Goal: Task Accomplishment & Management: Manage account settings

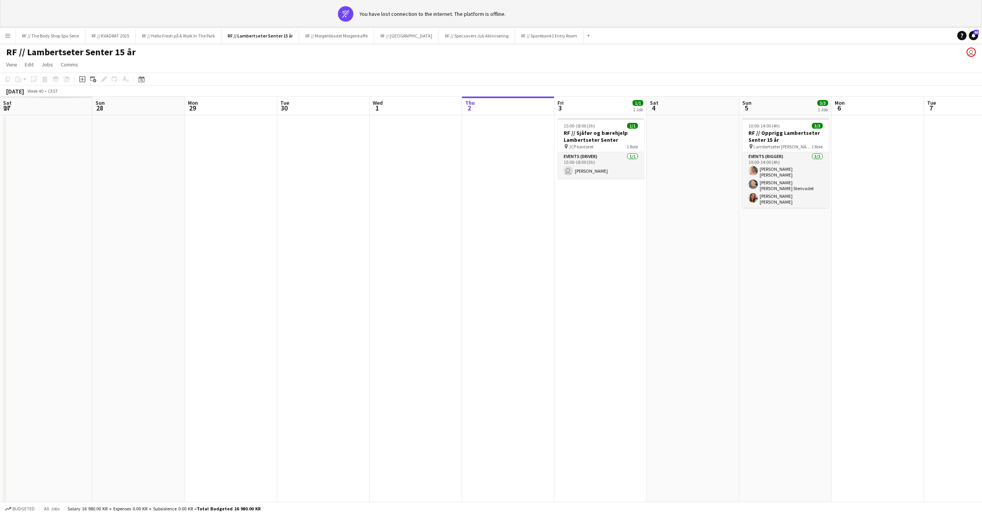
scroll to position [0, 184]
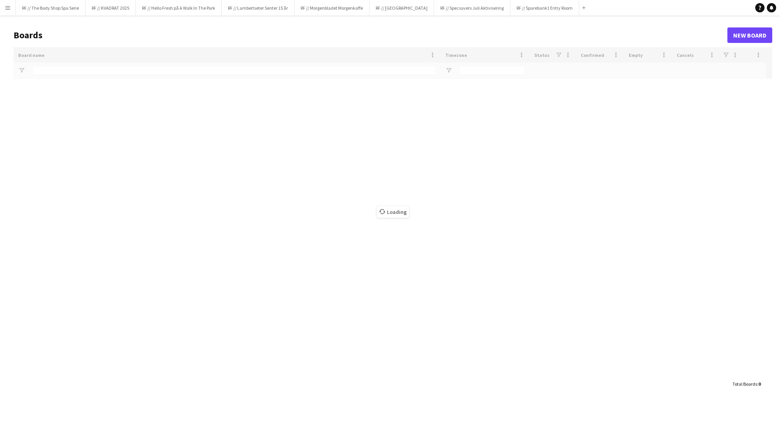
type input "******"
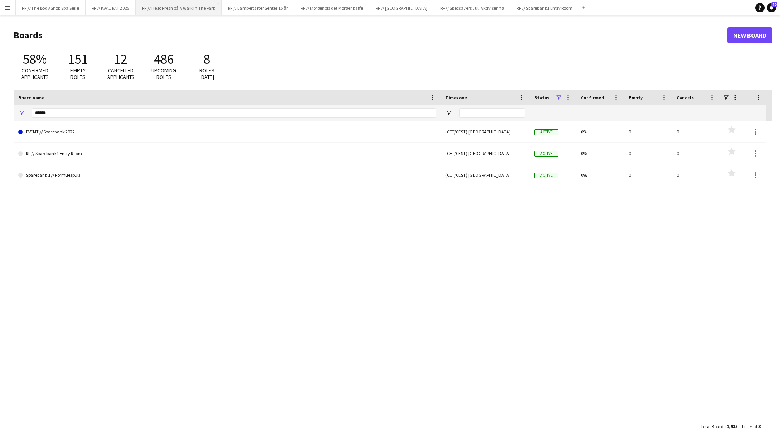
click at [188, 10] on button "RF // Hello Fresh på A Walk In The Park Close" at bounding box center [179, 7] width 86 height 15
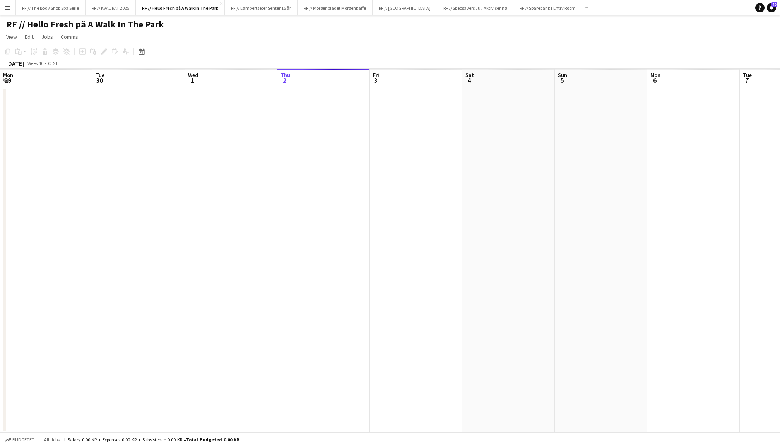
scroll to position [0, 184]
click at [389, 12] on button "RF // Fjordland Close" at bounding box center [404, 7] width 65 height 15
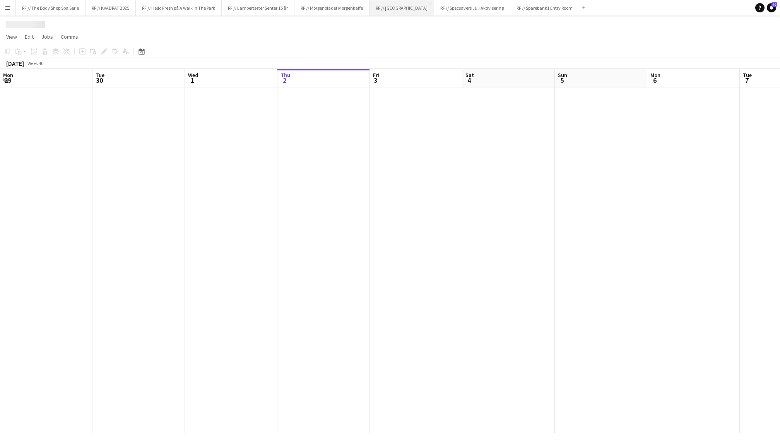
scroll to position [0, 184]
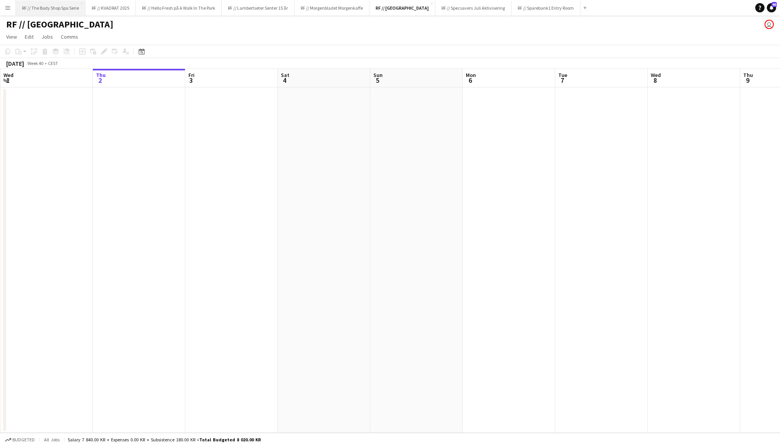
click at [53, 15] on button "RF // The Body Shop Spa Serie Close" at bounding box center [51, 7] width 70 height 15
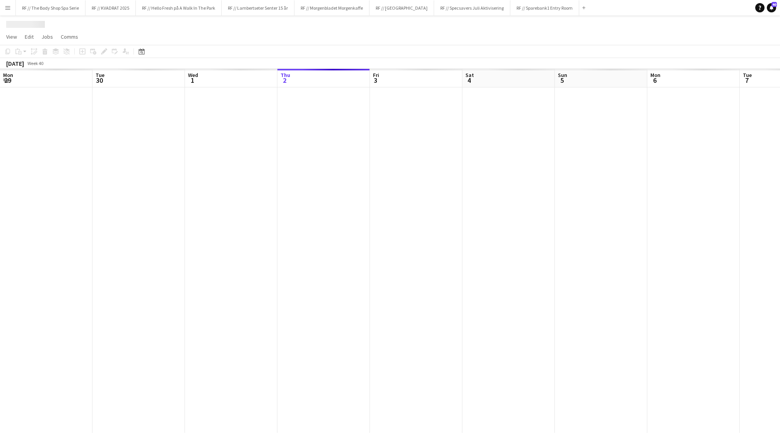
scroll to position [0, 184]
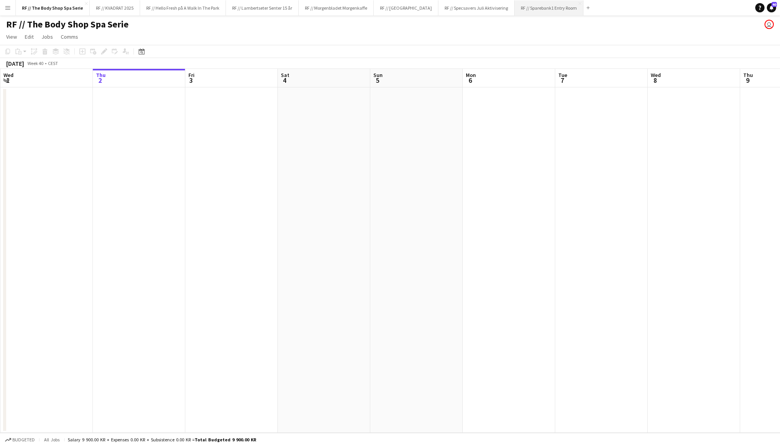
click at [540, 3] on button "RF // Sparebank1 Entry Room Close" at bounding box center [548, 7] width 69 height 15
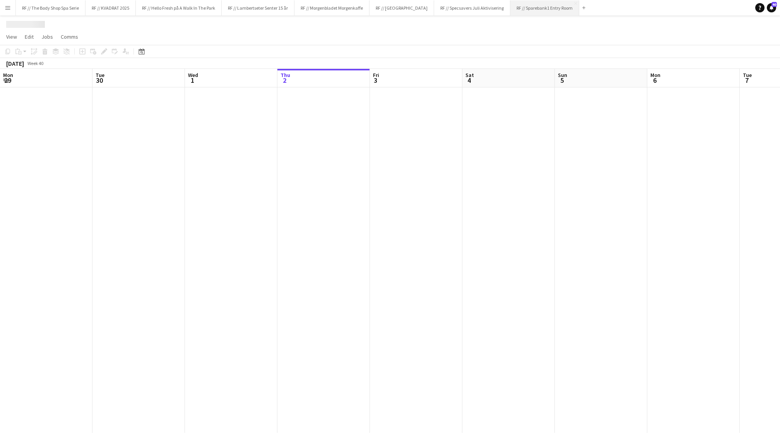
scroll to position [0, 184]
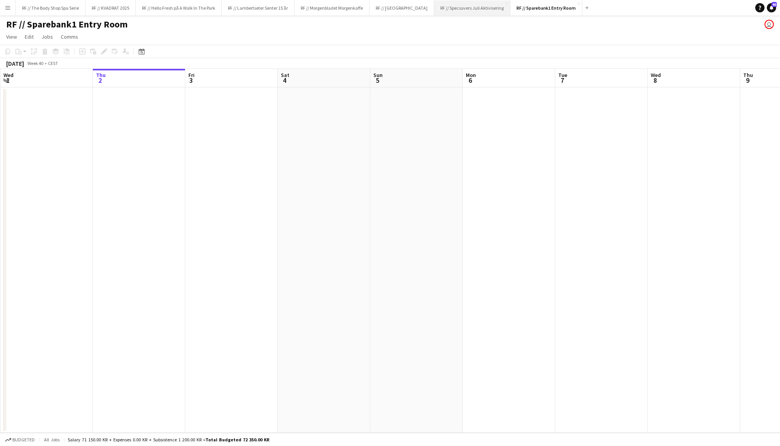
click at [453, 11] on button "RF // Specsavers Juli Aktivisering Close" at bounding box center [472, 7] width 76 height 15
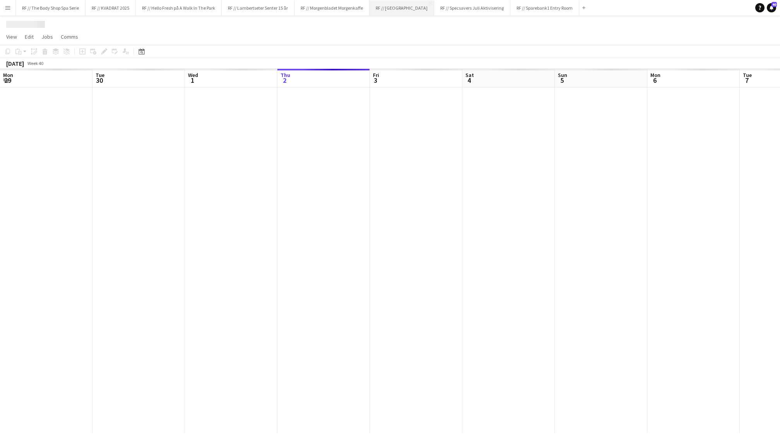
scroll to position [0, 184]
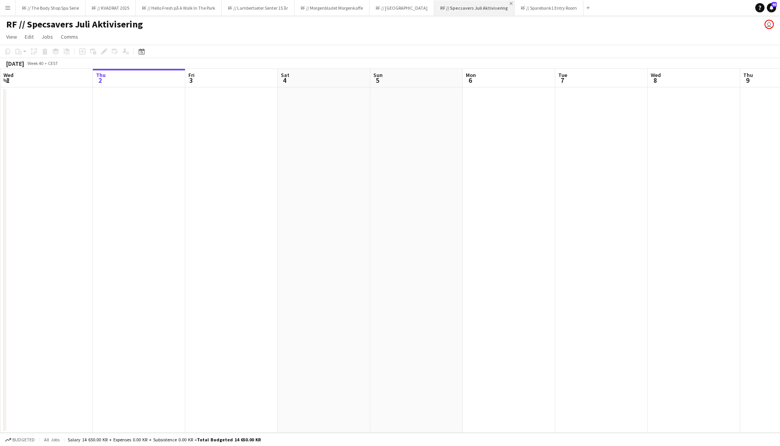
click at [509, 3] on app-icon "Close" at bounding box center [510, 3] width 3 height 3
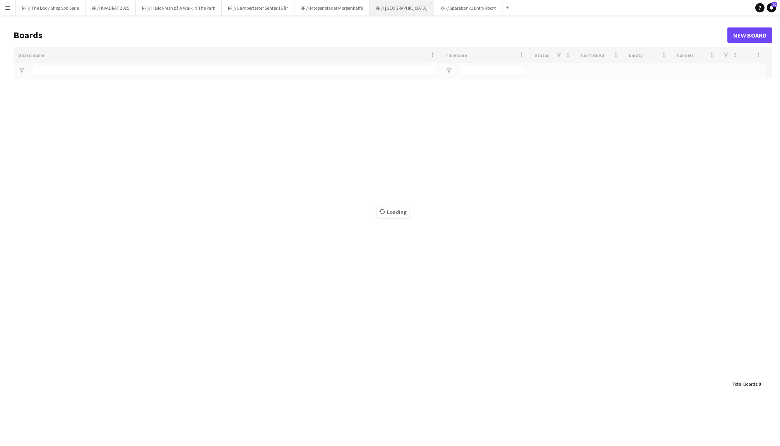
click at [389, 10] on button "RF // Fjordland Close" at bounding box center [401, 7] width 65 height 15
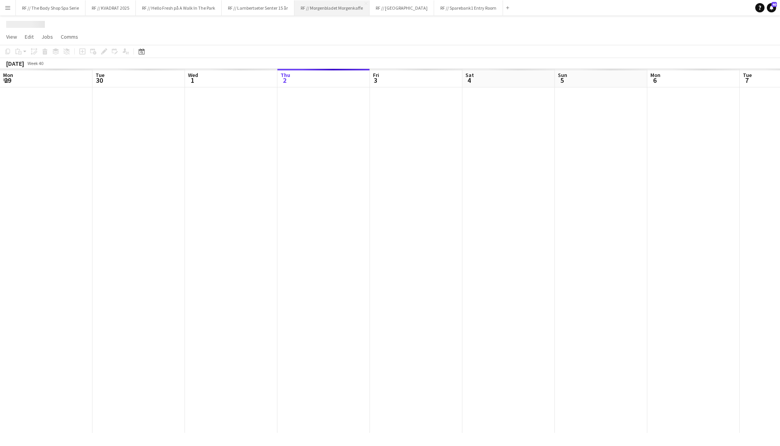
scroll to position [0, 184]
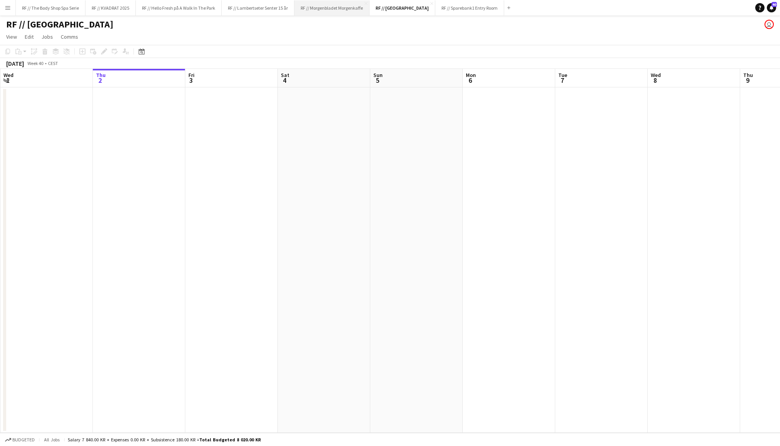
click at [324, 13] on button "RF // Morgenbladet Morgenkaffe Close" at bounding box center [331, 7] width 75 height 15
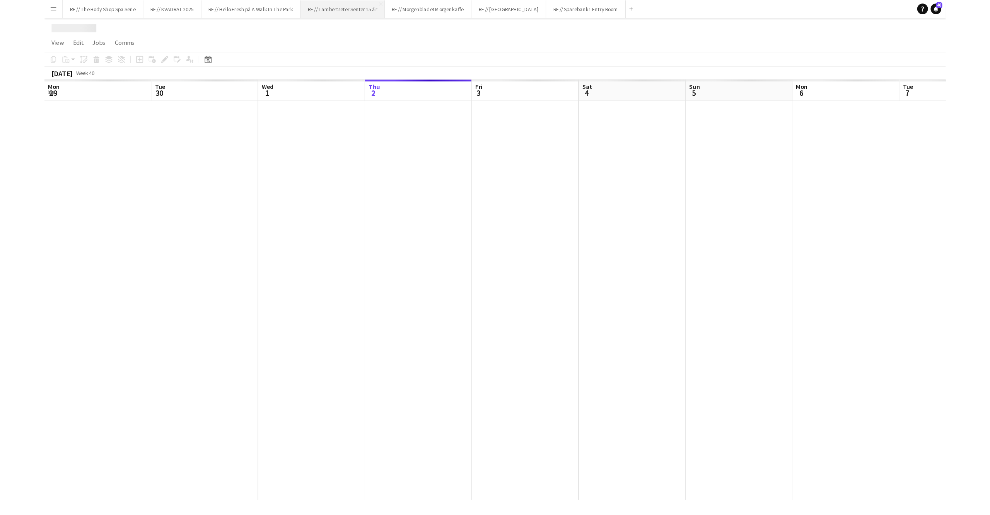
scroll to position [0, 184]
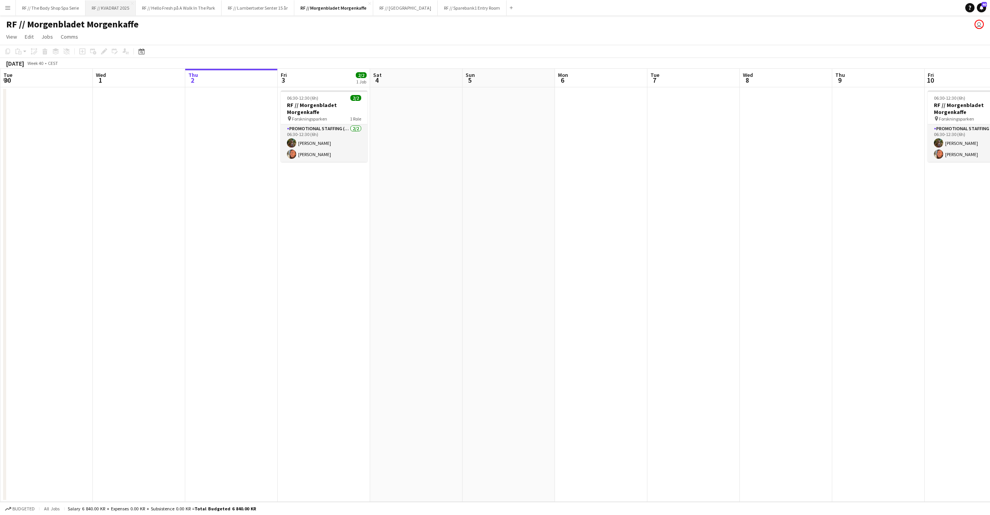
click at [118, 12] on button "RF // KVADRAT 2025 Close" at bounding box center [110, 7] width 50 height 15
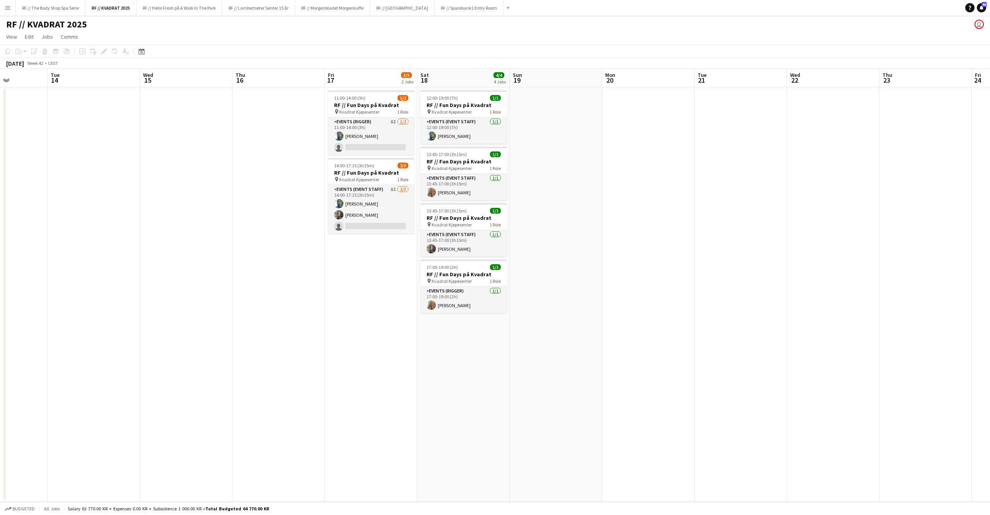
scroll to position [0, 316]
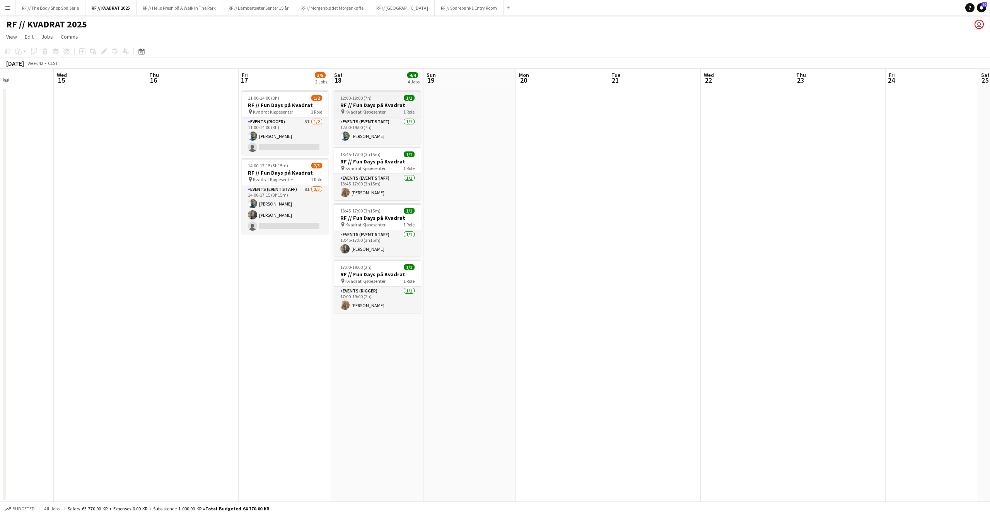
click at [374, 107] on h3 "RF // Fun Days på Kvadrat" at bounding box center [377, 105] width 87 height 7
click at [103, 53] on icon at bounding box center [104, 51] width 4 height 4
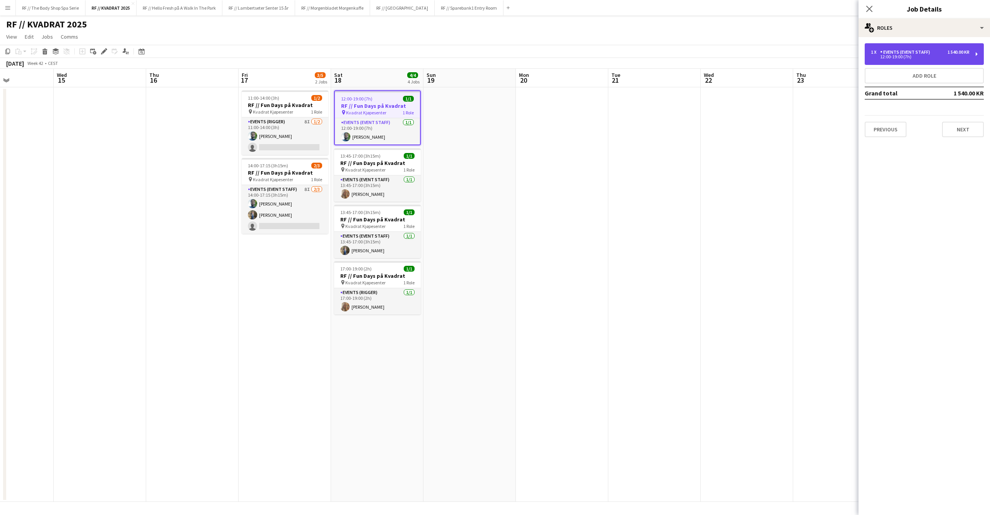
click at [779, 53] on div "Events (Event Staff)" at bounding box center [906, 51] width 53 height 5
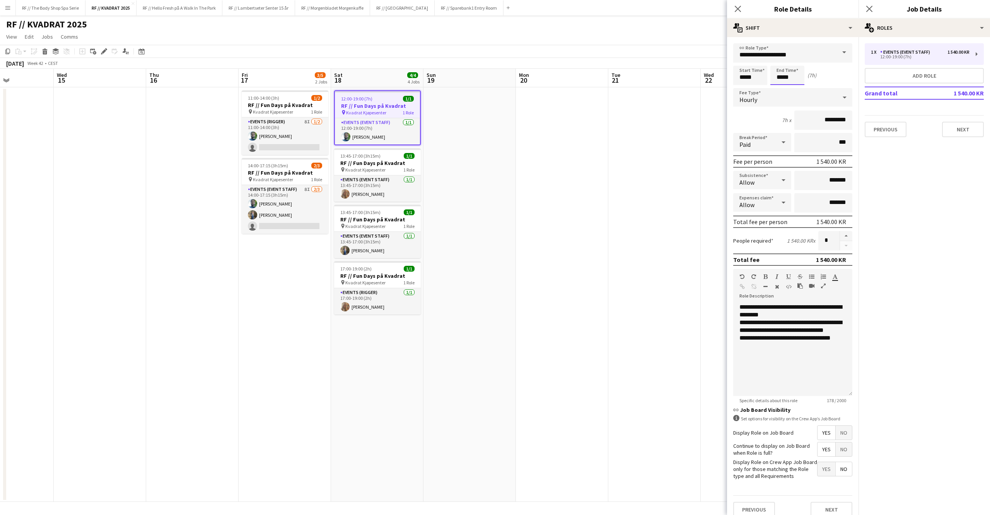
click at [779, 77] on input "*****" at bounding box center [787, 75] width 34 height 19
click at [779, 62] on div at bounding box center [794, 62] width 15 height 8
type input "*****"
click at [779, 61] on div at bounding box center [794, 62] width 15 height 8
click at [779, 7] on icon at bounding box center [868, 8] width 7 height 7
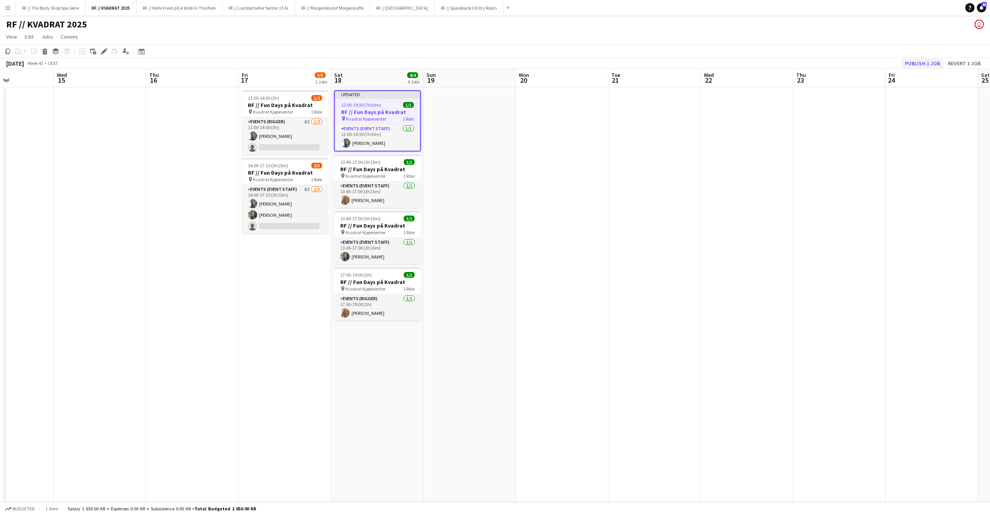
click at [779, 61] on button "Publish 1 job" at bounding box center [922, 63] width 41 height 10
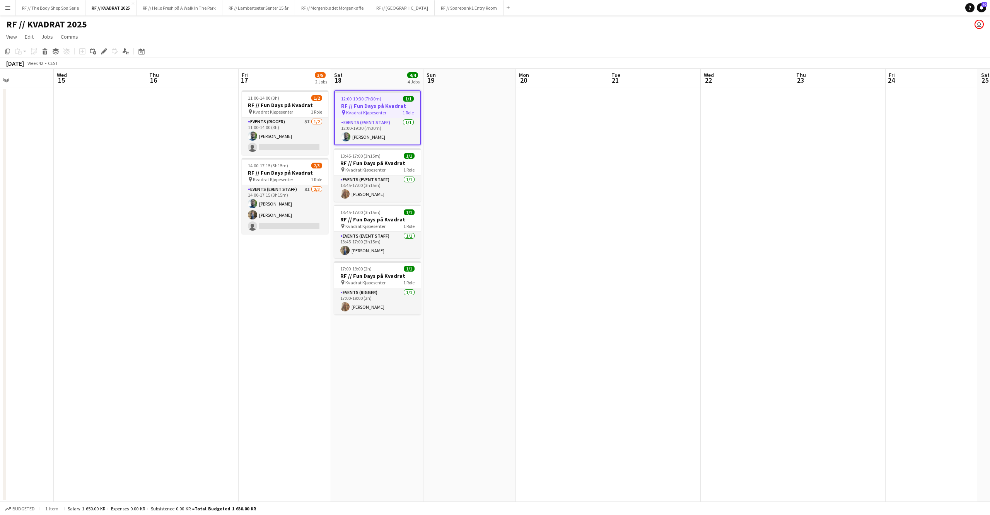
click at [391, 110] on div "pin Kvadrat Kjøpesenter 1 Role" at bounding box center [377, 112] width 85 height 6
click at [387, 102] on h3 "RF // Fun Days på Kvadrat" at bounding box center [377, 105] width 87 height 7
click at [419, 88] on app-date-cell "12:00-19:30 (7h30m) 1/1 RF // Fun Days på Kvadrat pin Kvadrat Kjøpesenter 1 Rol…" at bounding box center [377, 294] width 92 height 415
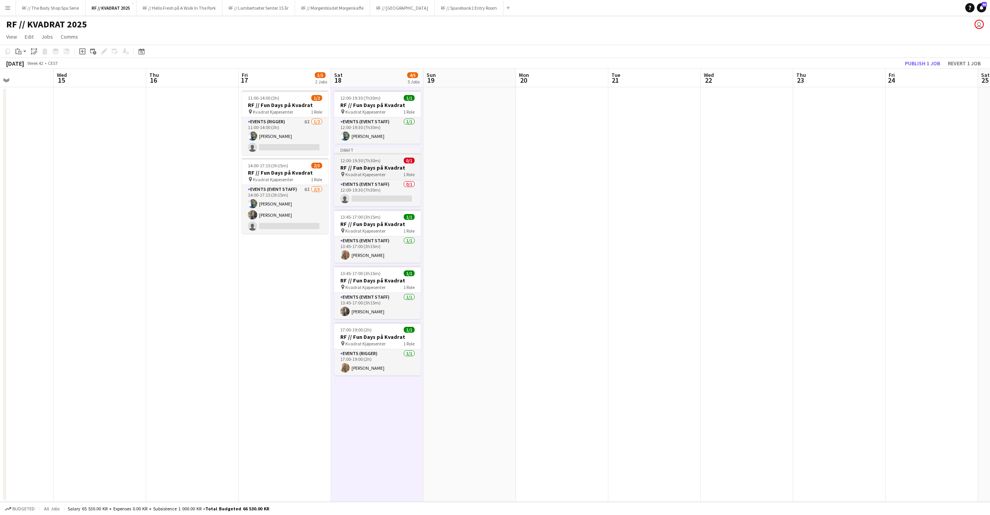
click at [382, 164] on h3 "RF // Fun Days på Kvadrat" at bounding box center [377, 167] width 87 height 7
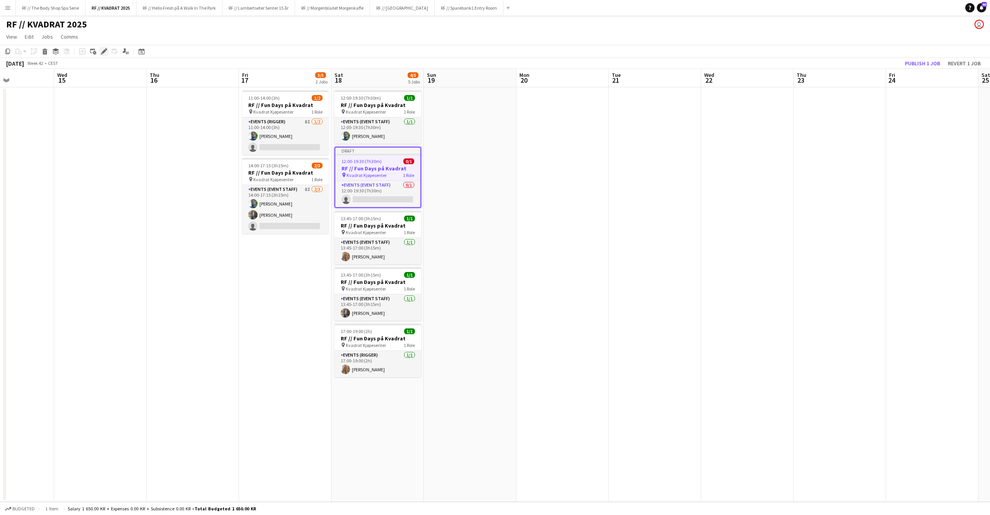
click at [104, 51] on icon at bounding box center [104, 51] width 4 height 4
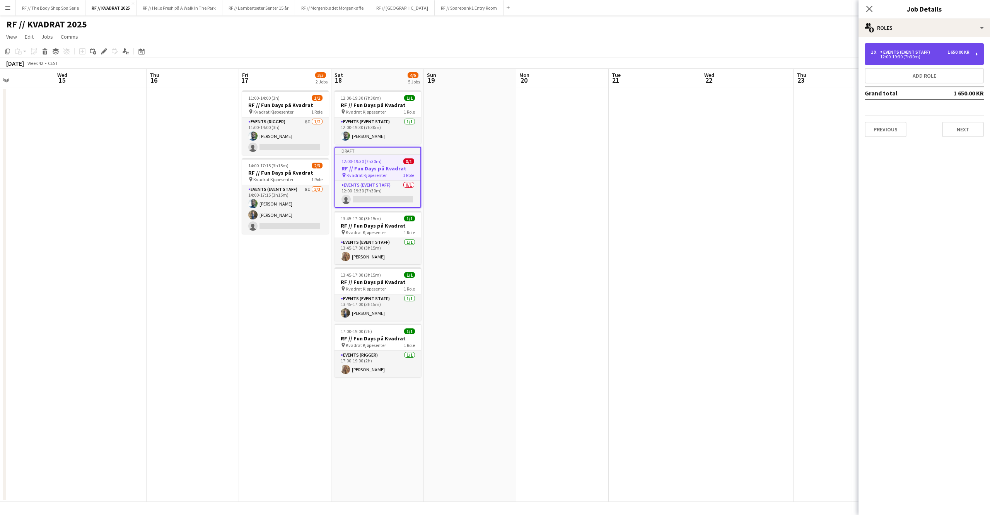
click at [779, 56] on div "12:00-19:30 (7h30m)" at bounding box center [920, 57] width 99 height 4
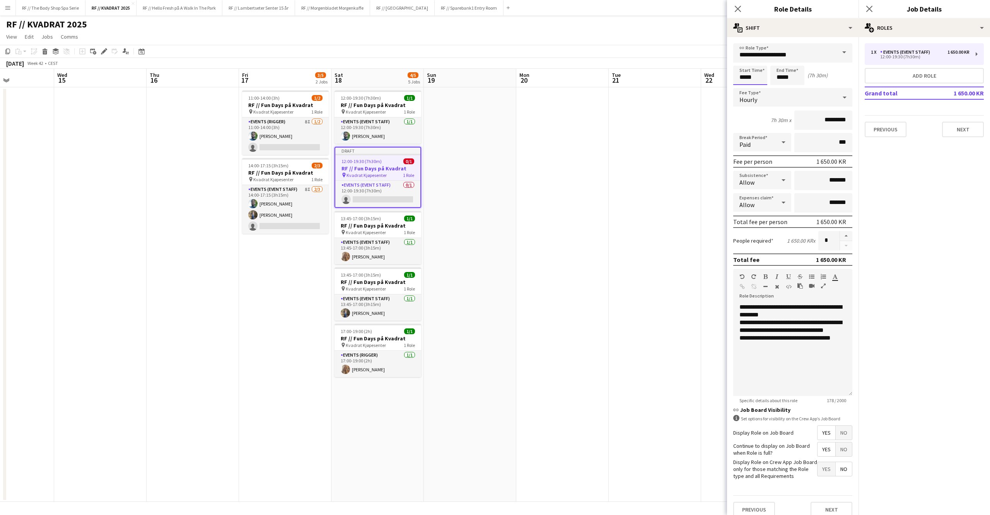
click at [744, 77] on input "*****" at bounding box center [750, 75] width 34 height 19
click at [744, 89] on div at bounding box center [742, 89] width 15 height 8
click at [745, 89] on div at bounding box center [742, 89] width 15 height 8
type input "*****"
click at [745, 88] on div at bounding box center [742, 89] width 15 height 8
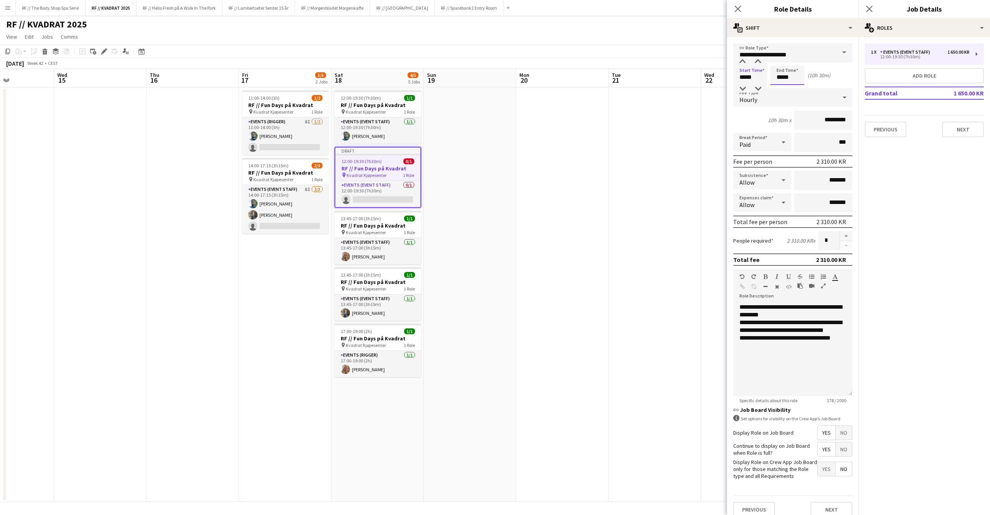
click at [777, 74] on input "*****" at bounding box center [787, 75] width 34 height 19
click at [779, 90] on div at bounding box center [779, 89] width 15 height 8
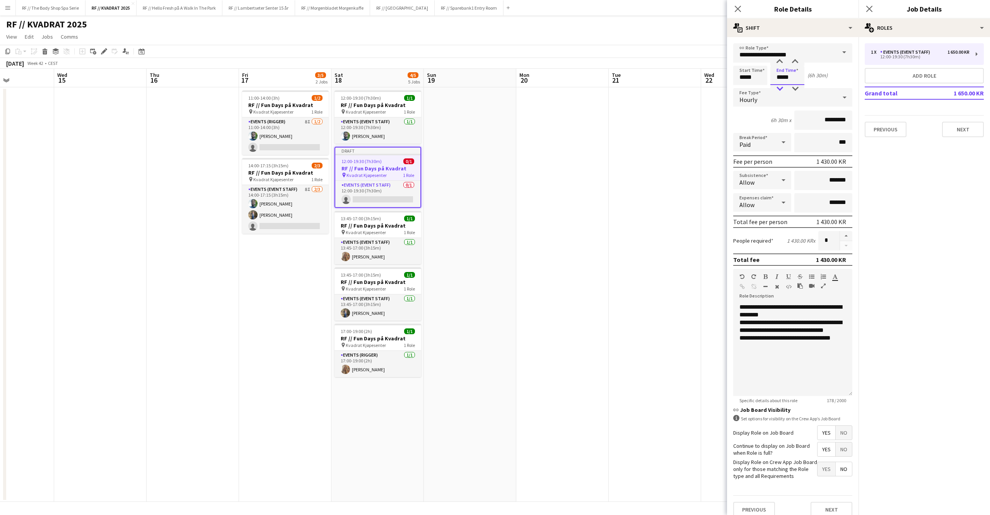
click at [779, 90] on div at bounding box center [779, 89] width 15 height 8
click at [779, 87] on div at bounding box center [794, 89] width 15 height 8
type input "*****"
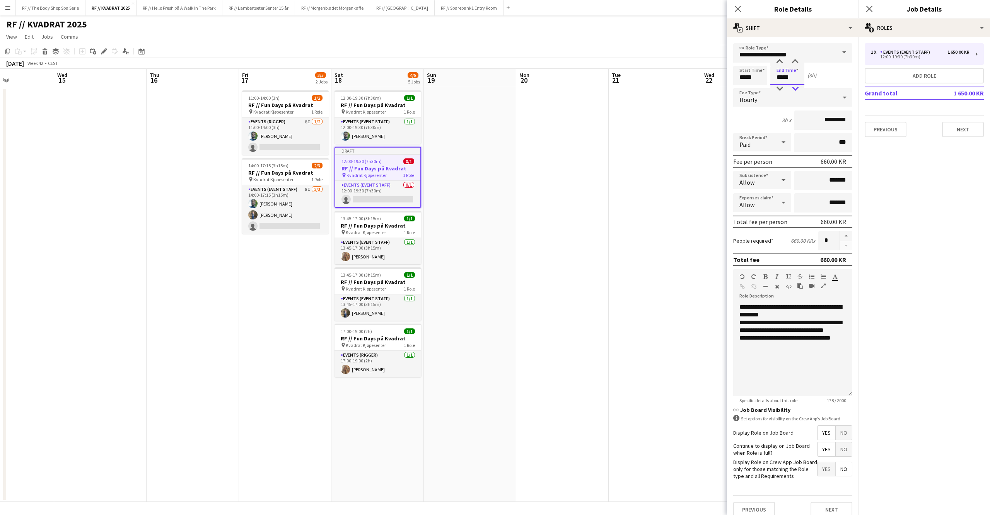
click at [779, 87] on div at bounding box center [794, 89] width 15 height 8
click at [779, 10] on icon "Close pop-in" at bounding box center [868, 8] width 7 height 7
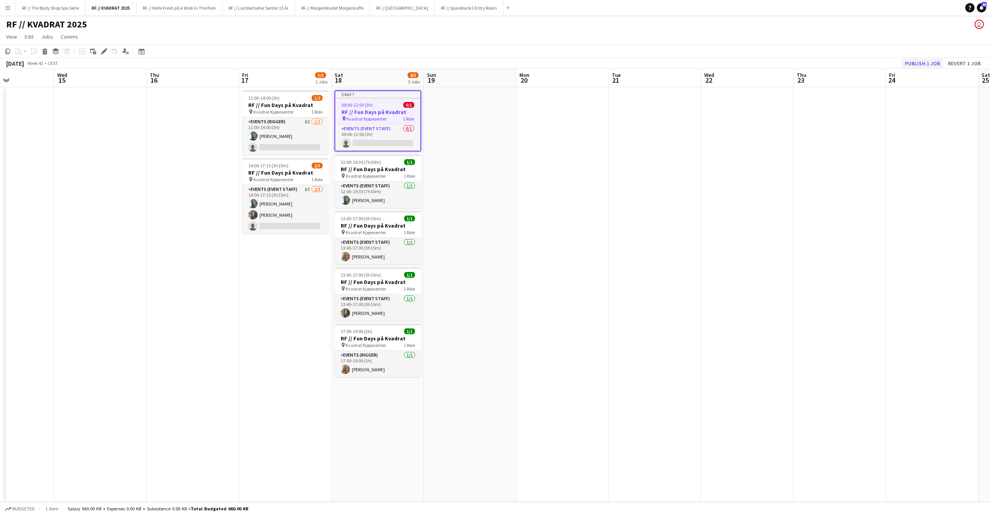
click at [779, 61] on button "Publish 1 job" at bounding box center [922, 63] width 41 height 10
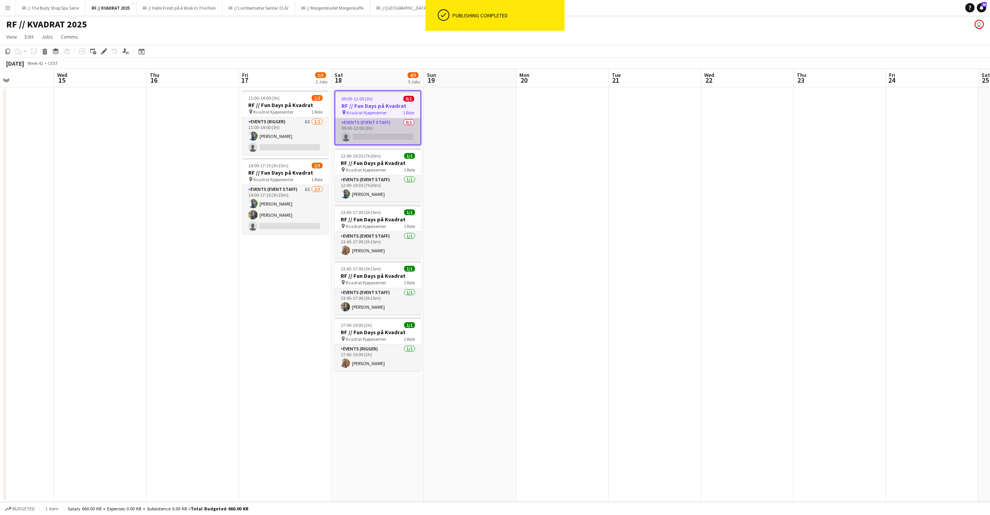
click at [369, 140] on app-card-role "Events (Event Staff) 0/1 09:00-12:00 (3h) single-neutral-actions" at bounding box center [377, 131] width 85 height 26
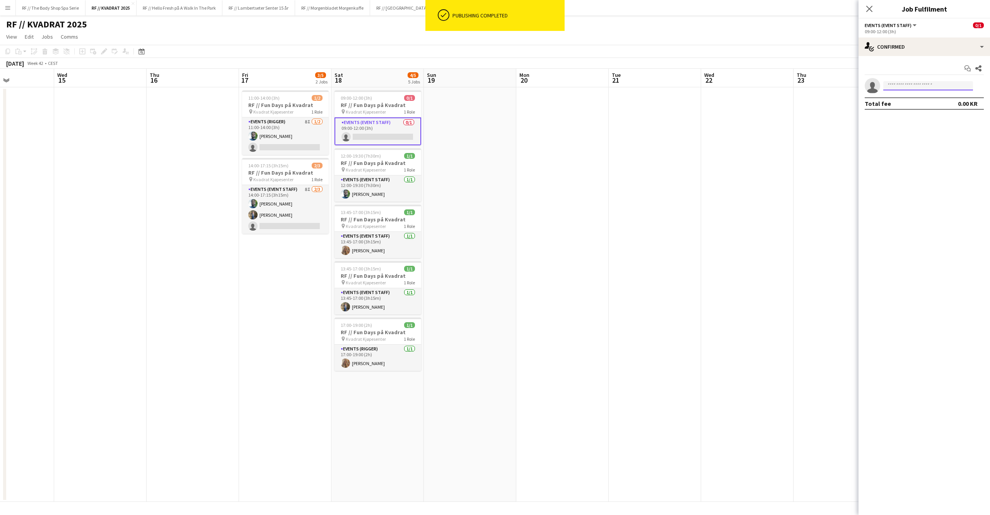
click at [779, 85] on input at bounding box center [928, 85] width 90 height 9
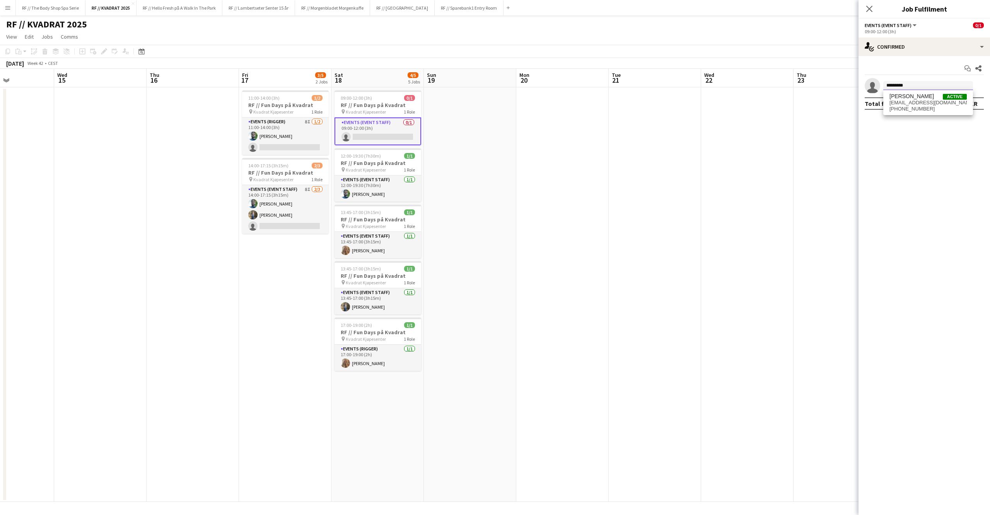
type input "*********"
click at [779, 98] on span "Anders Lerang Larsen" at bounding box center [911, 96] width 44 height 7
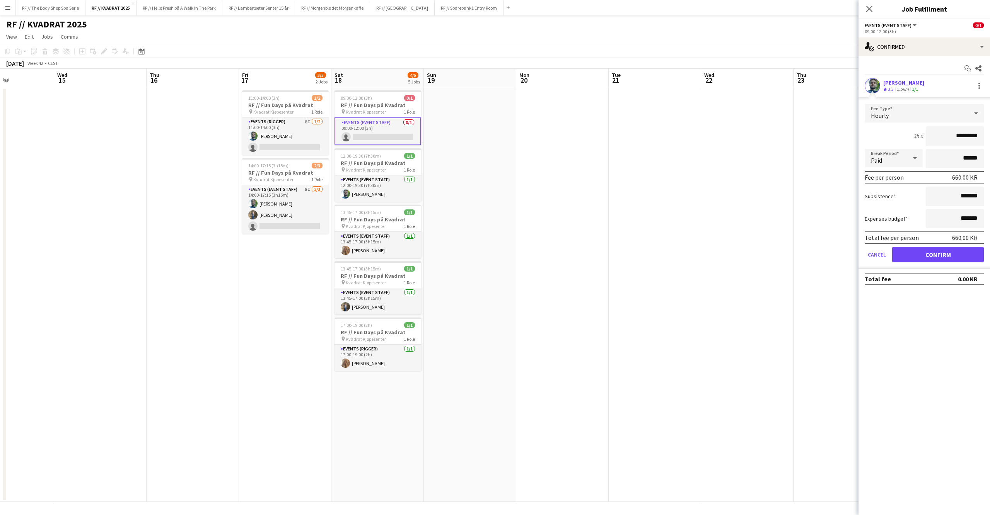
click at [779, 253] on button "Confirm" at bounding box center [938, 254] width 92 height 15
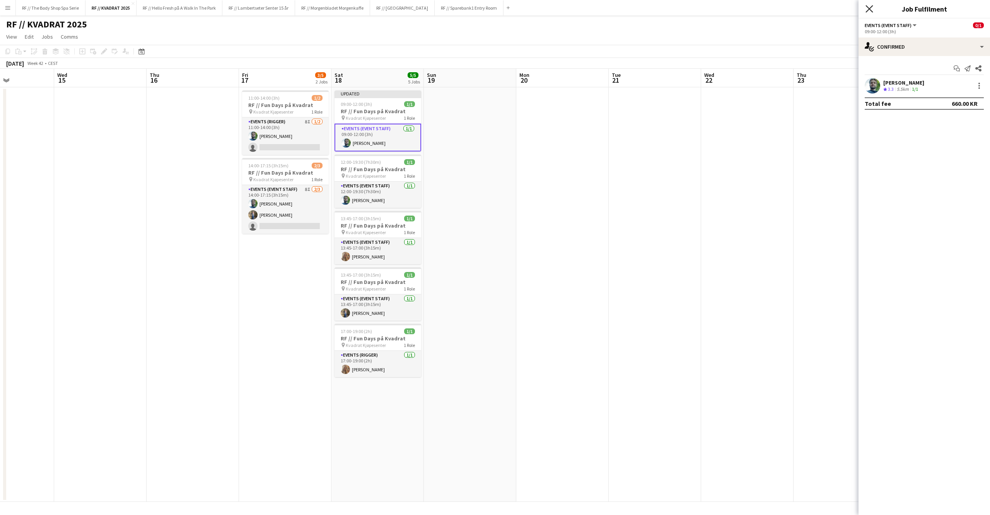
click at [779, 9] on icon "Close pop-in" at bounding box center [868, 8] width 7 height 7
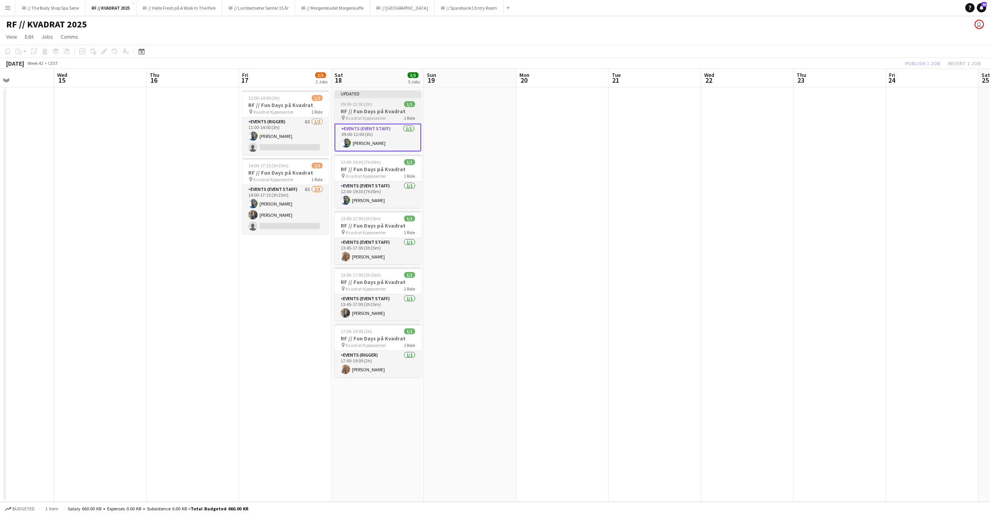
click at [375, 115] on span "Kvadrat Kjøpesenter" at bounding box center [366, 118] width 40 height 6
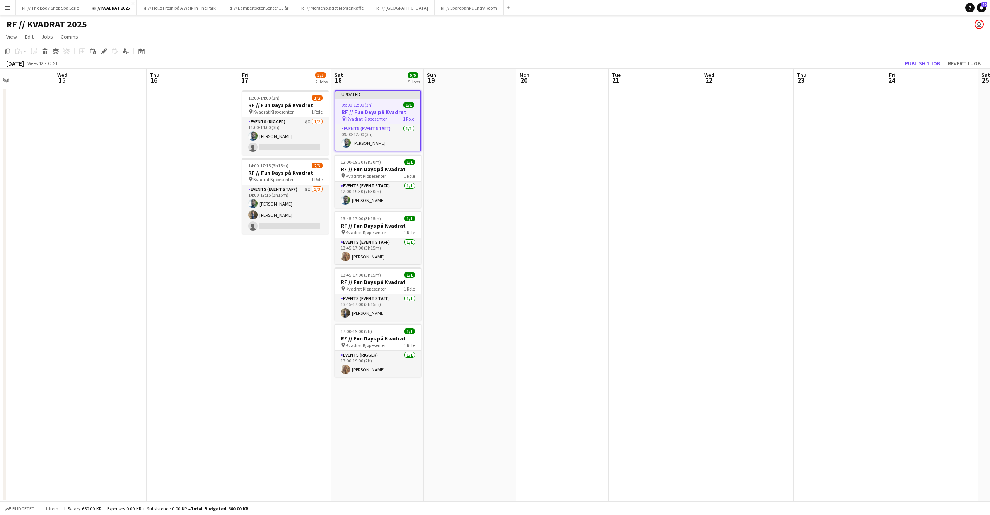
scroll to position [0, 315]
click at [104, 55] on div "Edit" at bounding box center [103, 51] width 9 height 9
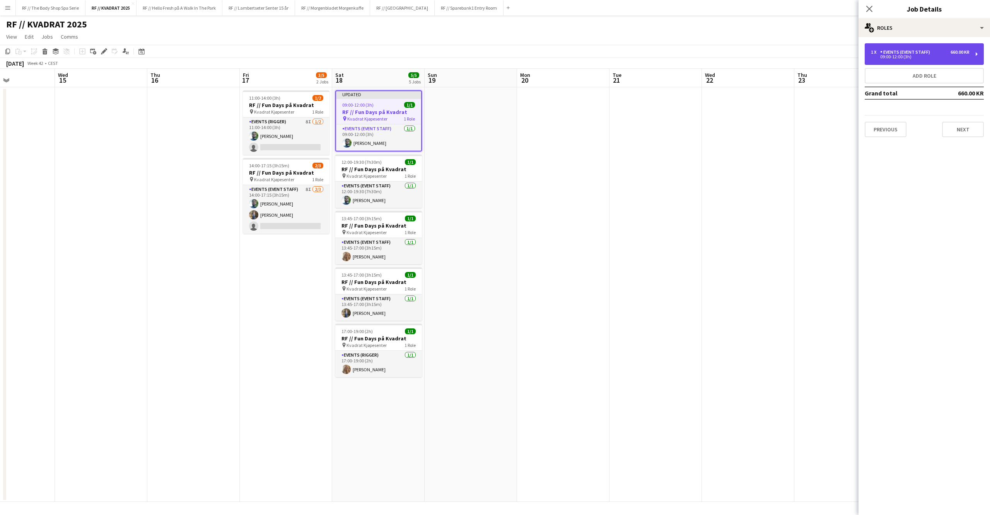
click at [779, 55] on div "1 x Events (Event Staff) 660.00 KR 09:00-12:00 (3h)" at bounding box center [924, 54] width 119 height 22
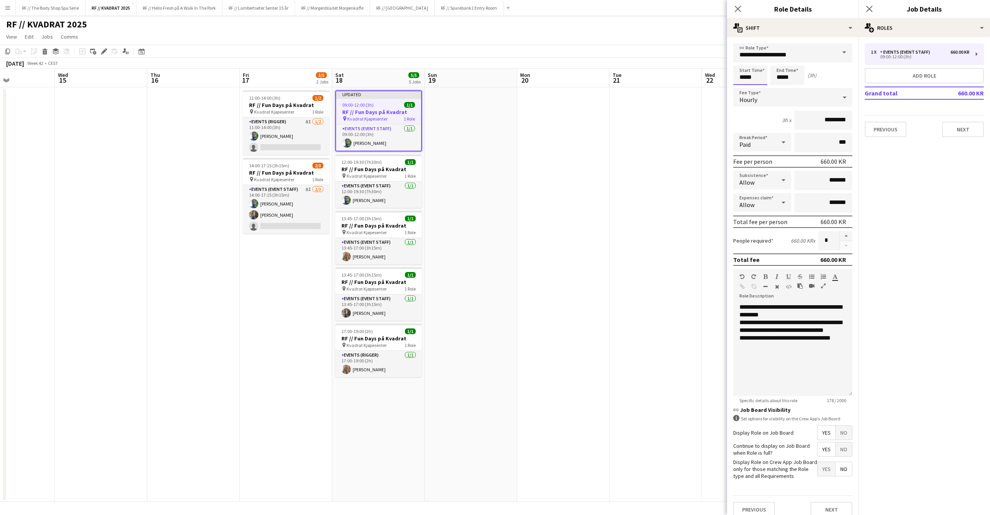
click at [743, 79] on input "*****" at bounding box center [750, 75] width 34 height 19
click at [746, 90] on div at bounding box center [742, 89] width 15 height 8
click at [755, 87] on div at bounding box center [757, 89] width 15 height 8
type input "*****"
click at [755, 87] on div at bounding box center [757, 89] width 15 height 8
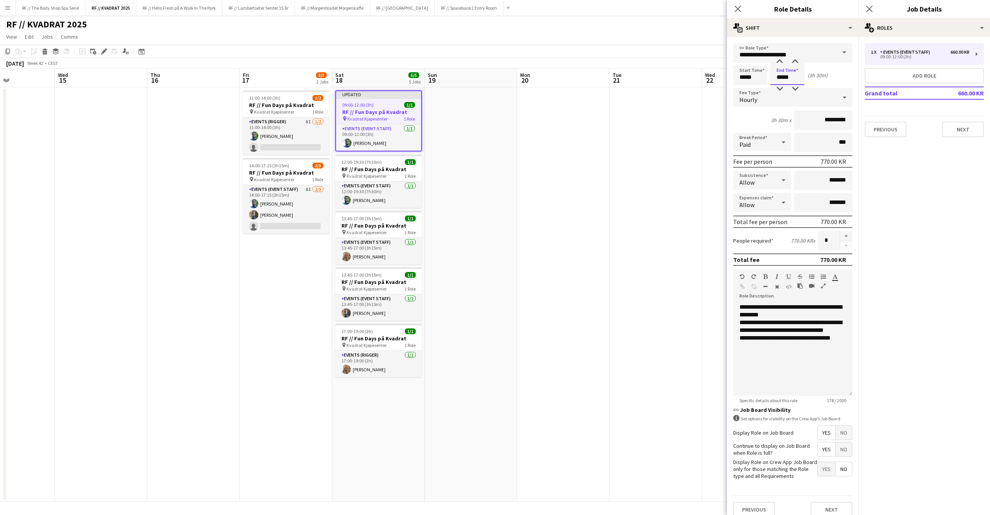
click at [779, 76] on input "*****" at bounding box center [787, 75] width 34 height 19
click at [779, 87] on div at bounding box center [779, 89] width 15 height 8
click at [779, 87] on div at bounding box center [794, 89] width 15 height 8
type input "*****"
click at [779, 87] on div at bounding box center [794, 89] width 15 height 8
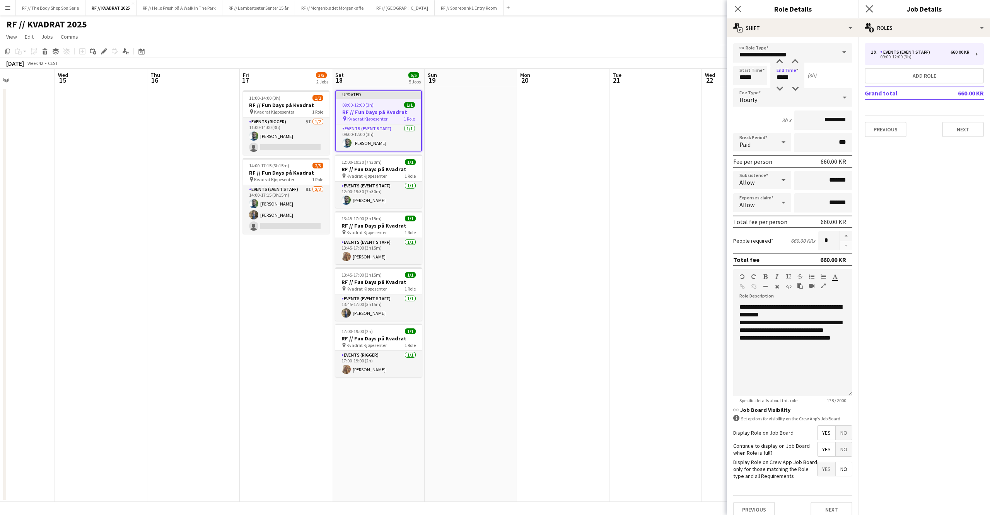
click at [779, 7] on icon "Close pop-in" at bounding box center [868, 8] width 7 height 7
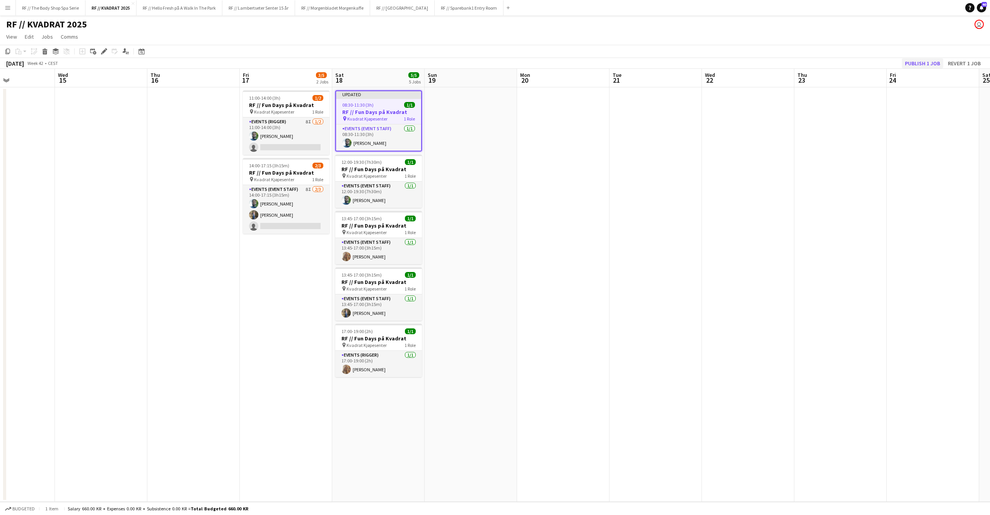
click at [779, 61] on button "Publish 1 job" at bounding box center [922, 63] width 41 height 10
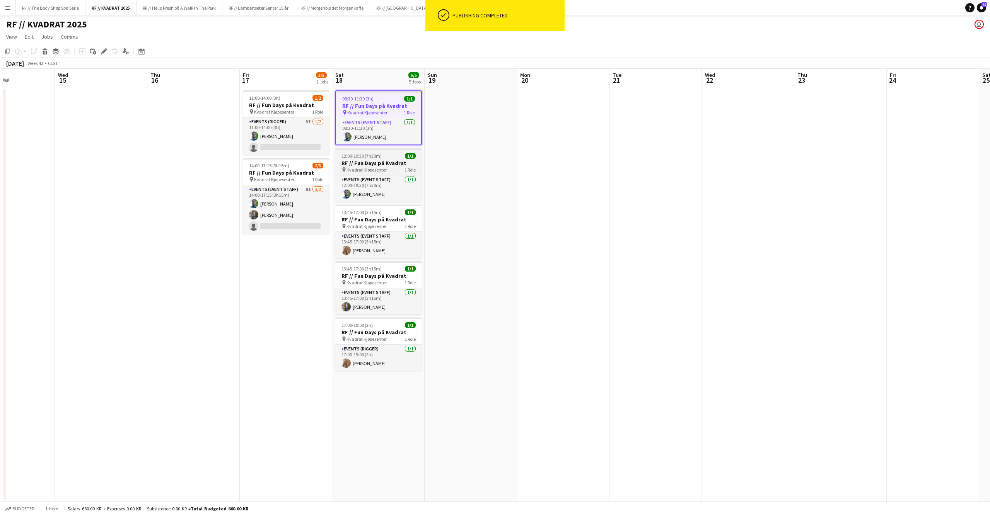
click at [369, 160] on h3 "RF // Fun Days på Kvadrat" at bounding box center [378, 163] width 87 height 7
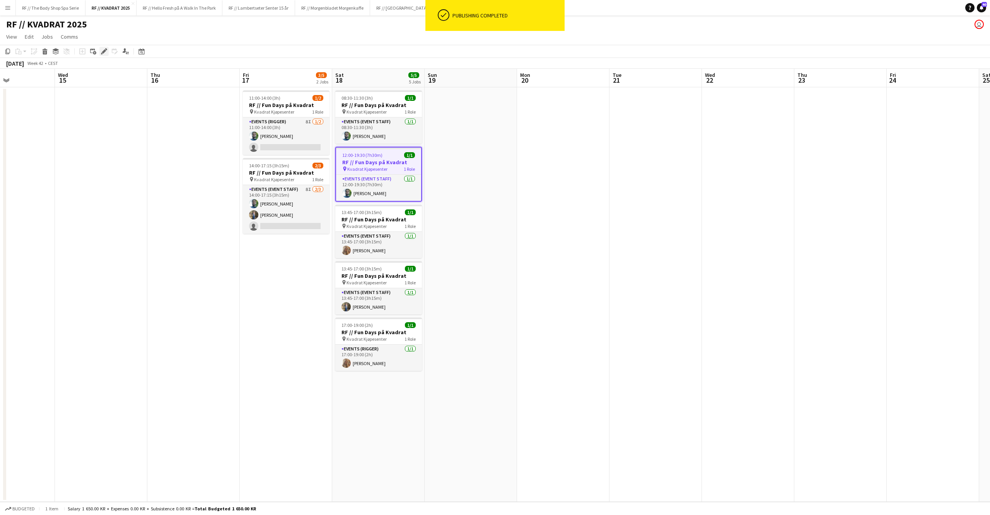
click at [102, 53] on icon at bounding box center [102, 54] width 2 height 2
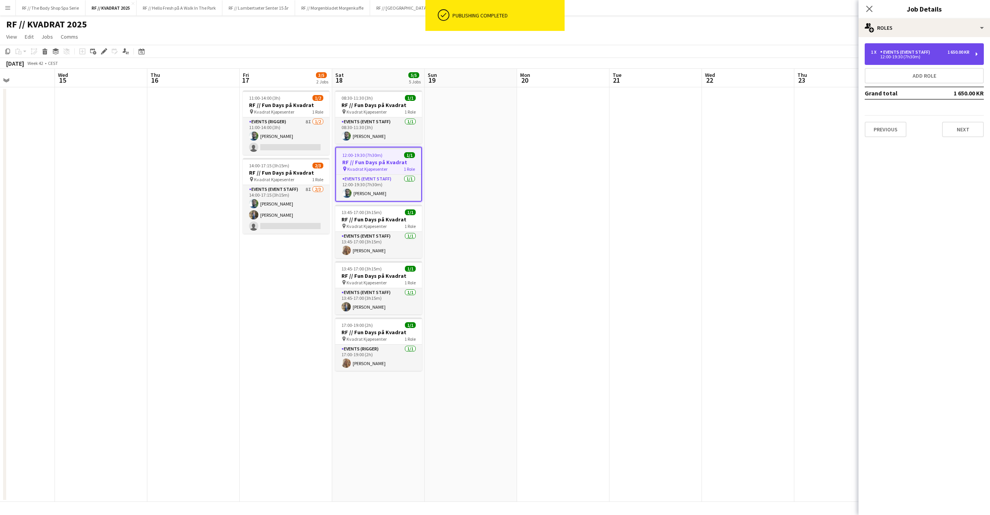
drag, startPoint x: 910, startPoint y: 56, endPoint x: 904, endPoint y: 57, distance: 6.2
click at [779, 56] on div "12:00-19:30 (7h30m)" at bounding box center [920, 57] width 99 height 4
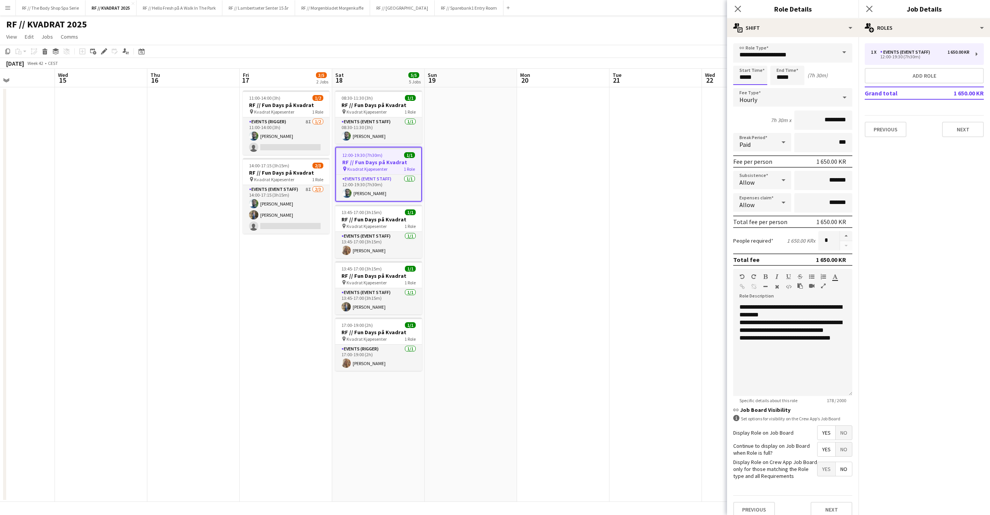
click at [745, 75] on input "*****" at bounding box center [750, 75] width 34 height 19
click at [743, 61] on div at bounding box center [742, 62] width 15 height 8
click at [758, 61] on div at bounding box center [757, 62] width 15 height 8
type input "*****"
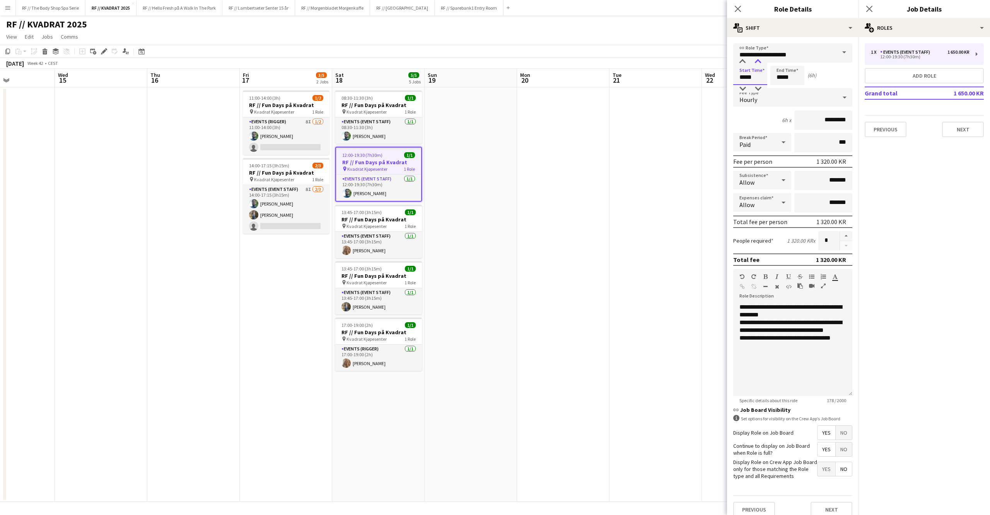
click at [758, 61] on div at bounding box center [757, 62] width 15 height 8
click at [779, 10] on icon at bounding box center [868, 8] width 7 height 7
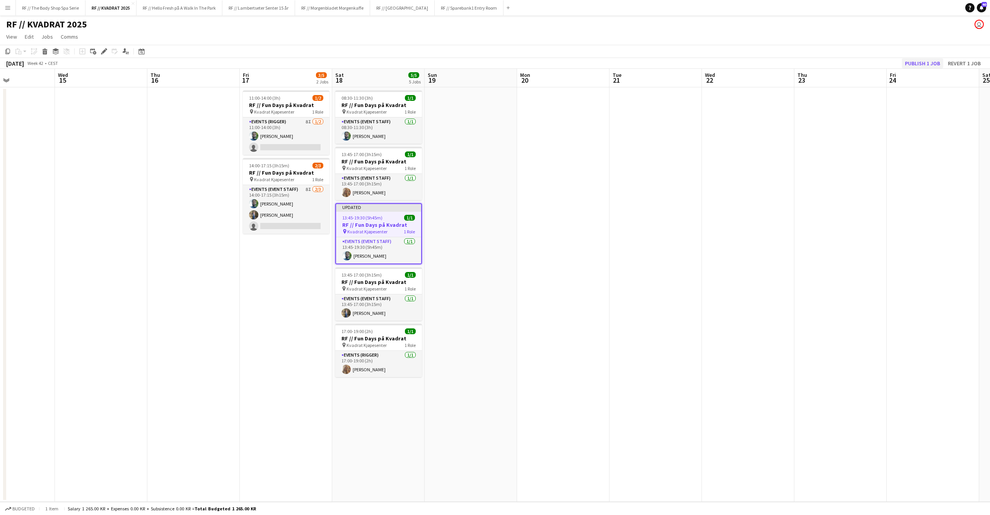
click at [779, 61] on button "Publish 1 job" at bounding box center [922, 63] width 41 height 10
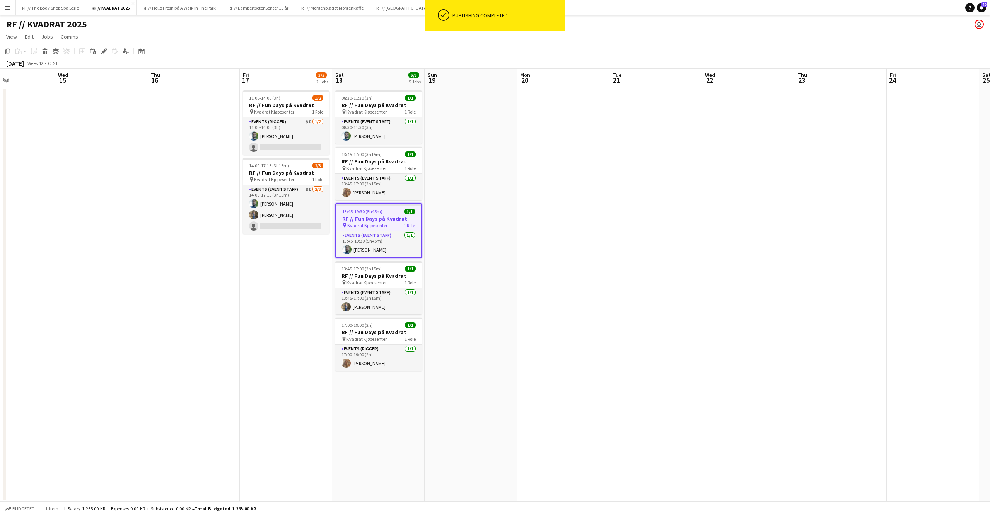
click at [572, 208] on app-date-cell at bounding box center [563, 294] width 92 height 415
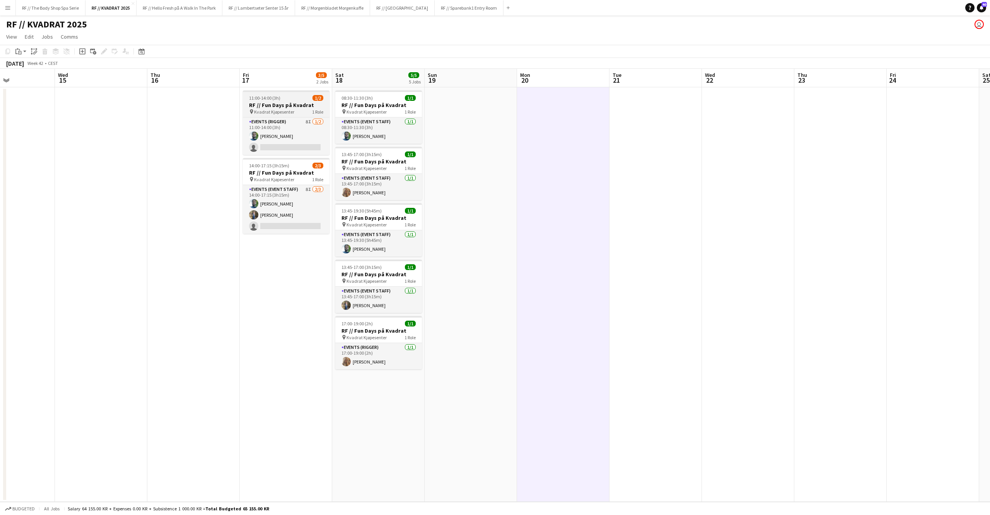
click at [278, 101] on span "11:00-14:00 (3h)" at bounding box center [264, 98] width 31 height 6
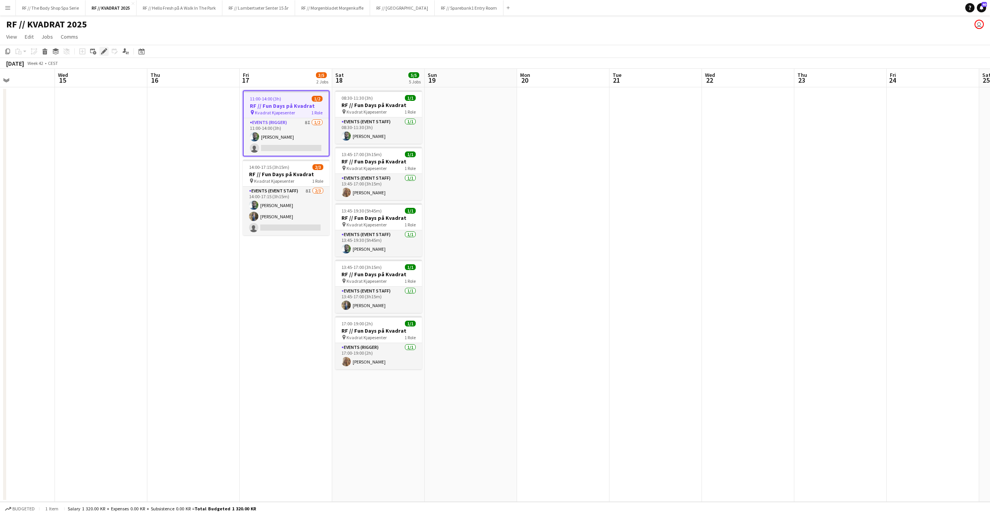
click at [99, 51] on div "Edit" at bounding box center [103, 51] width 9 height 9
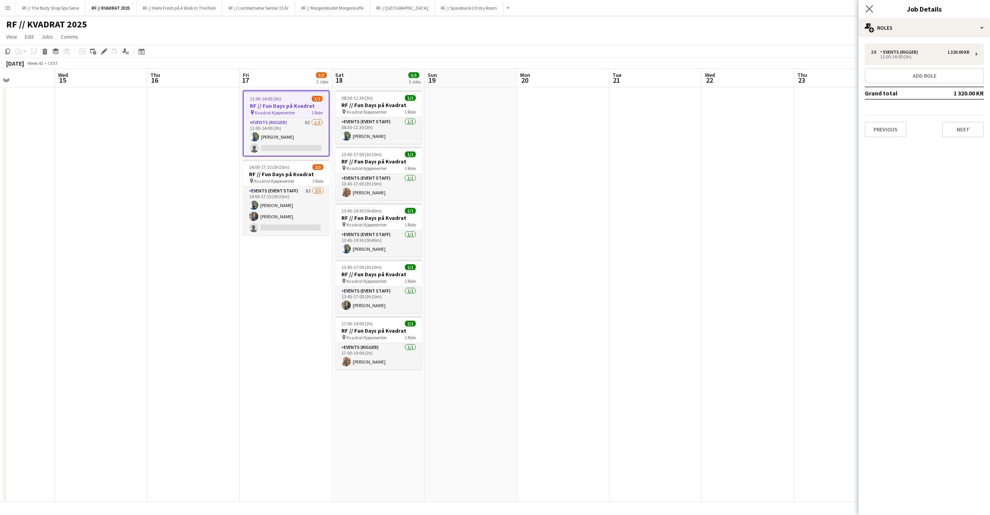
click at [779, 7] on app-icon "Close pop-in" at bounding box center [869, 8] width 11 height 11
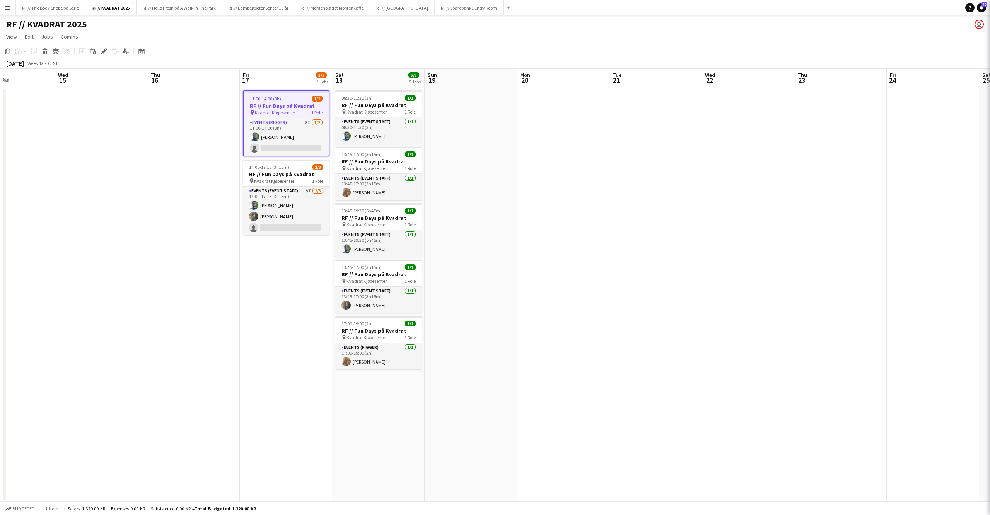
click at [603, 198] on app-date-cell at bounding box center [563, 294] width 92 height 415
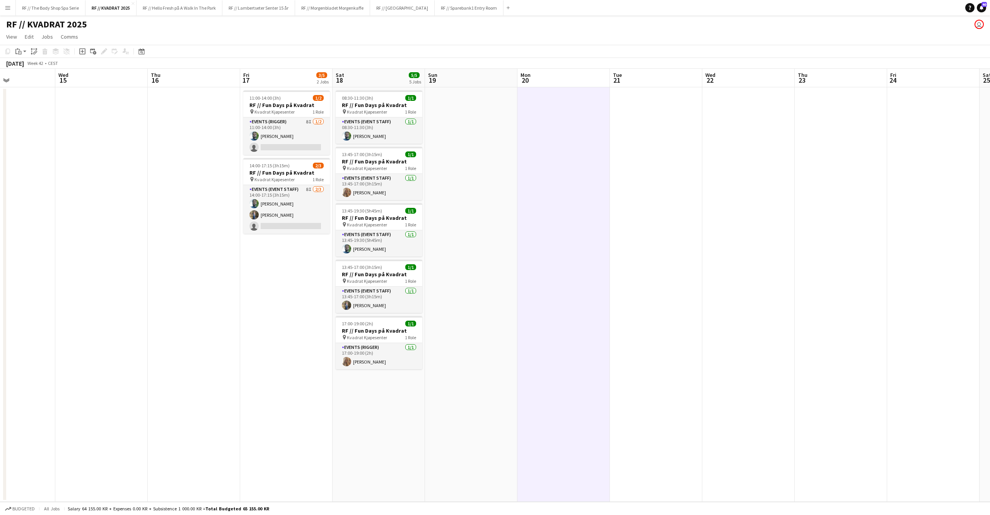
click at [705, 200] on app-date-cell at bounding box center [748, 294] width 92 height 415
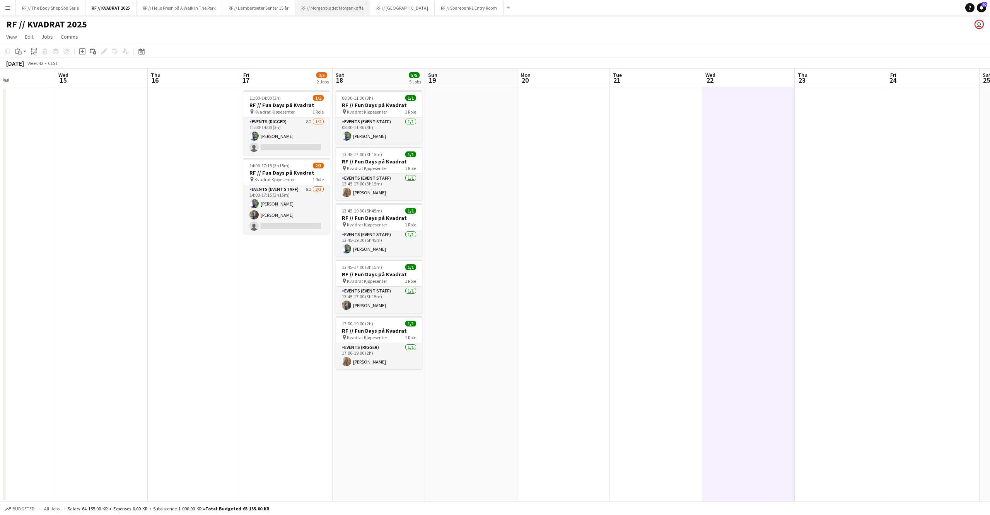
click at [339, 10] on button "RF // Morgenbladet Morgenkaffe Close" at bounding box center [332, 7] width 75 height 15
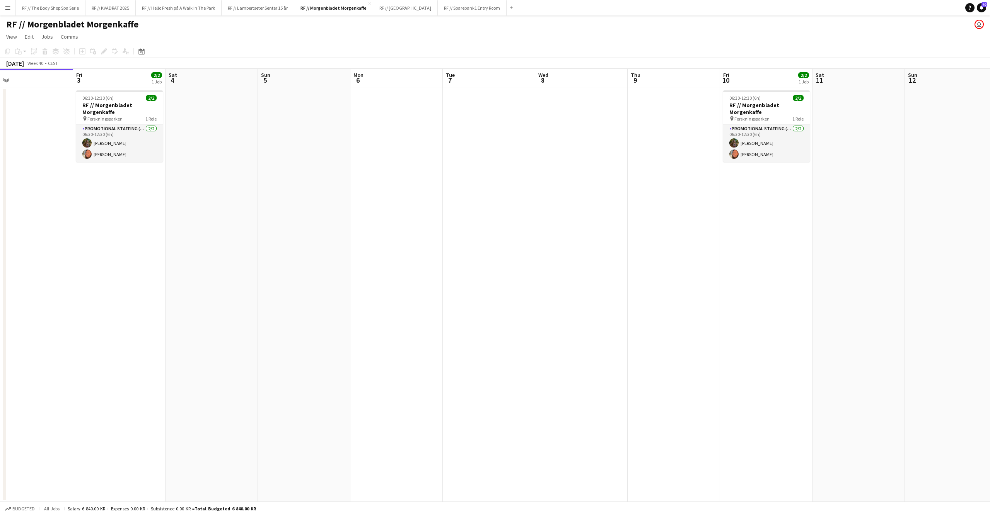
scroll to position [0, 174]
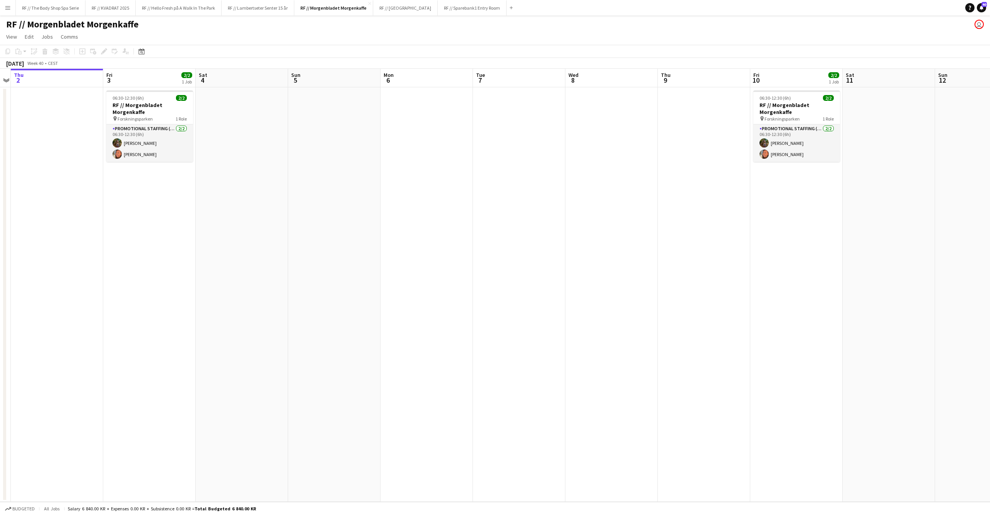
drag, startPoint x: 70, startPoint y: 171, endPoint x: 214, endPoint y: 177, distance: 144.4
click at [214, 177] on app-calendar-viewport "Tue 30 Wed 1 Thu 2 Fri 3 2/2 1 Job Sat 4 Sun 5 Mon 6 Tue 7 Wed 8 Thu 9 Fri 10 2…" at bounding box center [495, 285] width 990 height 433
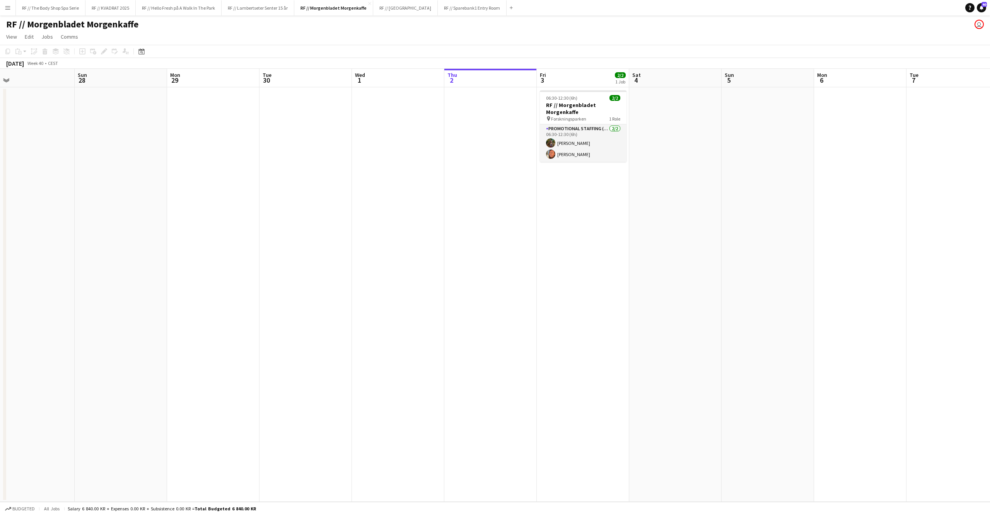
drag, startPoint x: 165, startPoint y: 248, endPoint x: 556, endPoint y: 254, distance: 390.6
click at [593, 249] on app-calendar-viewport "Thu 25 Fri 26 2/2 1 Job Sat 27 Sun 28 Mon 29 Tue 30 Wed 1 Thu 2 Fri 3 2/2 1 Job…" at bounding box center [495, 285] width 990 height 433
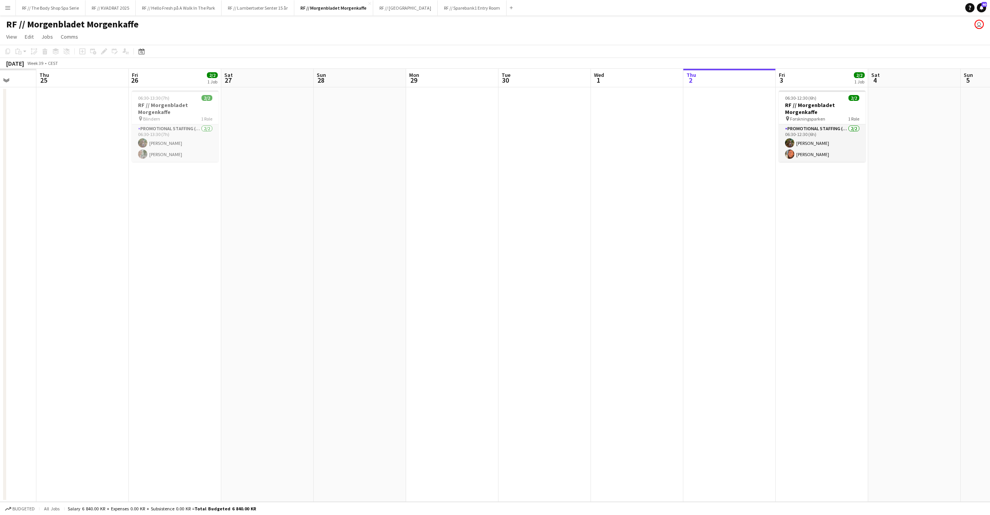
drag, startPoint x: 296, startPoint y: 247, endPoint x: 719, endPoint y: 242, distance: 423.4
click at [719, 242] on app-calendar-viewport "Tue 23 Wed 24 Thu 25 Fri 26 2/2 1 Job Sat 27 Sun 28 Mon 29 Tue 30 Wed 1 Thu 2 F…" at bounding box center [495, 285] width 990 height 433
